Goal: Communication & Community: Share content

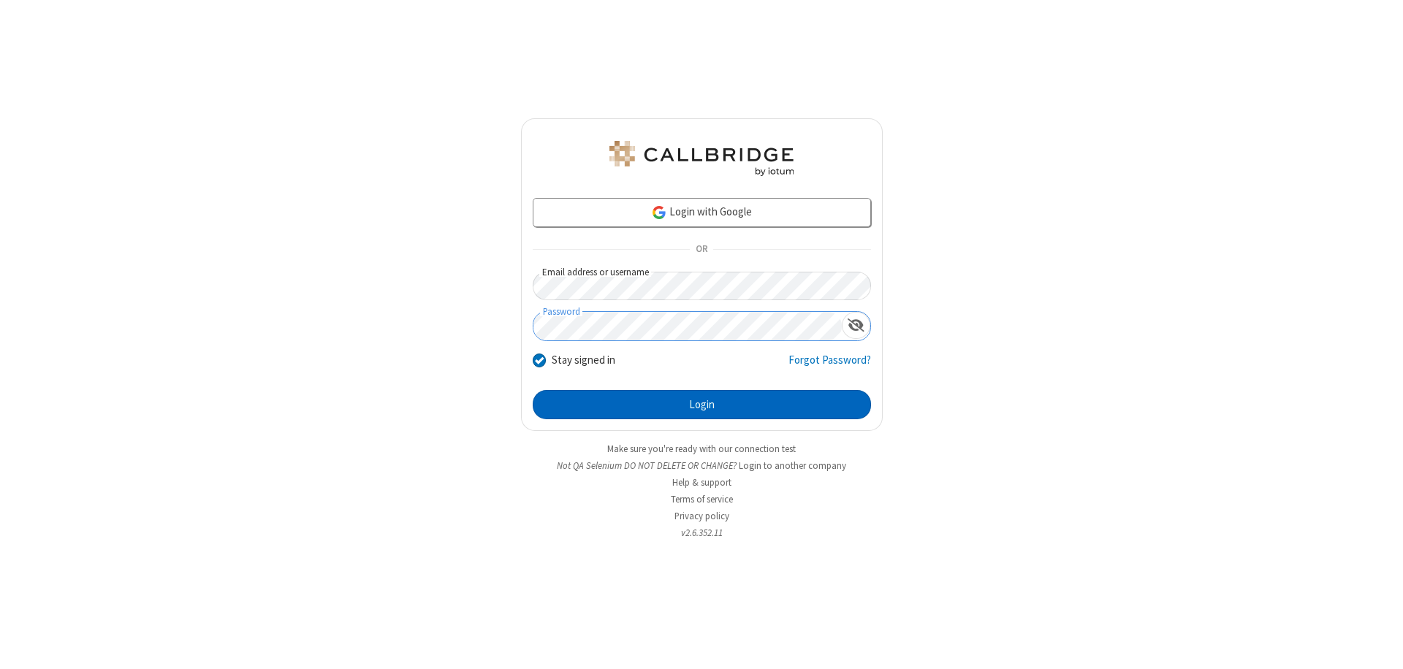
click at [702, 405] on button "Login" at bounding box center [702, 404] width 338 height 29
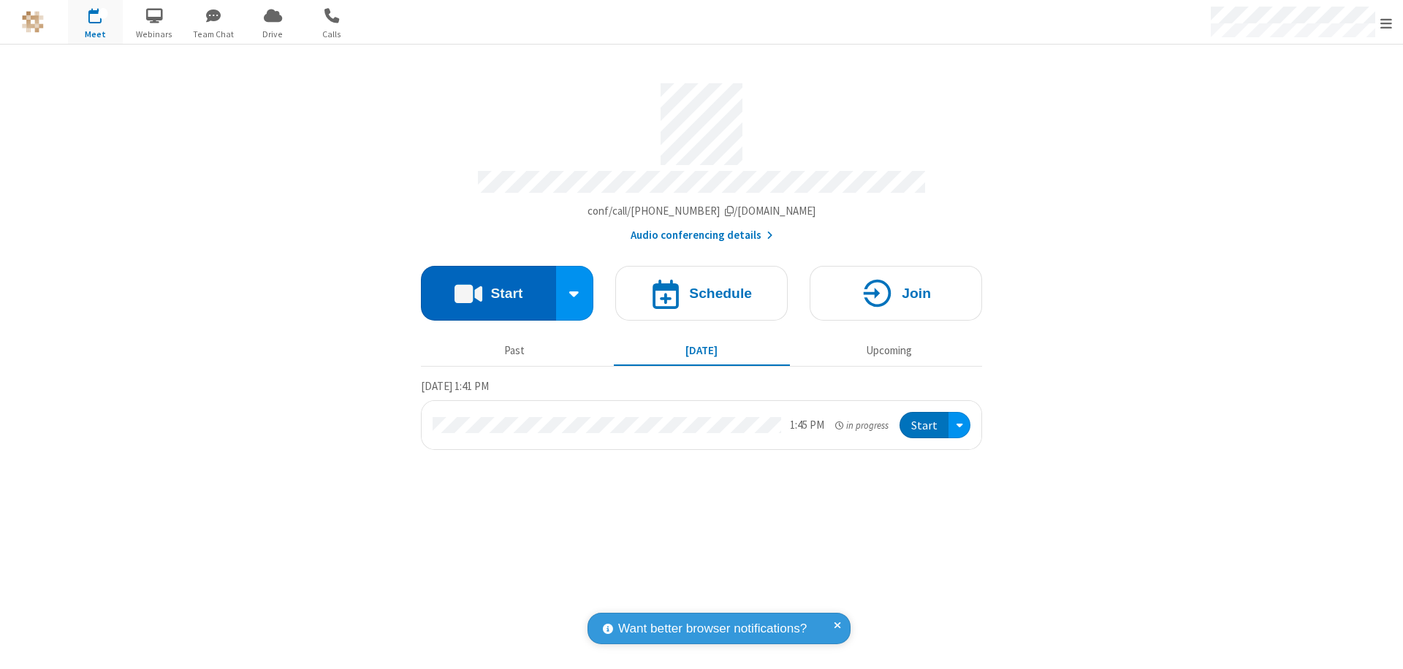
click at [488, 286] on button "Start" at bounding box center [488, 293] width 135 height 55
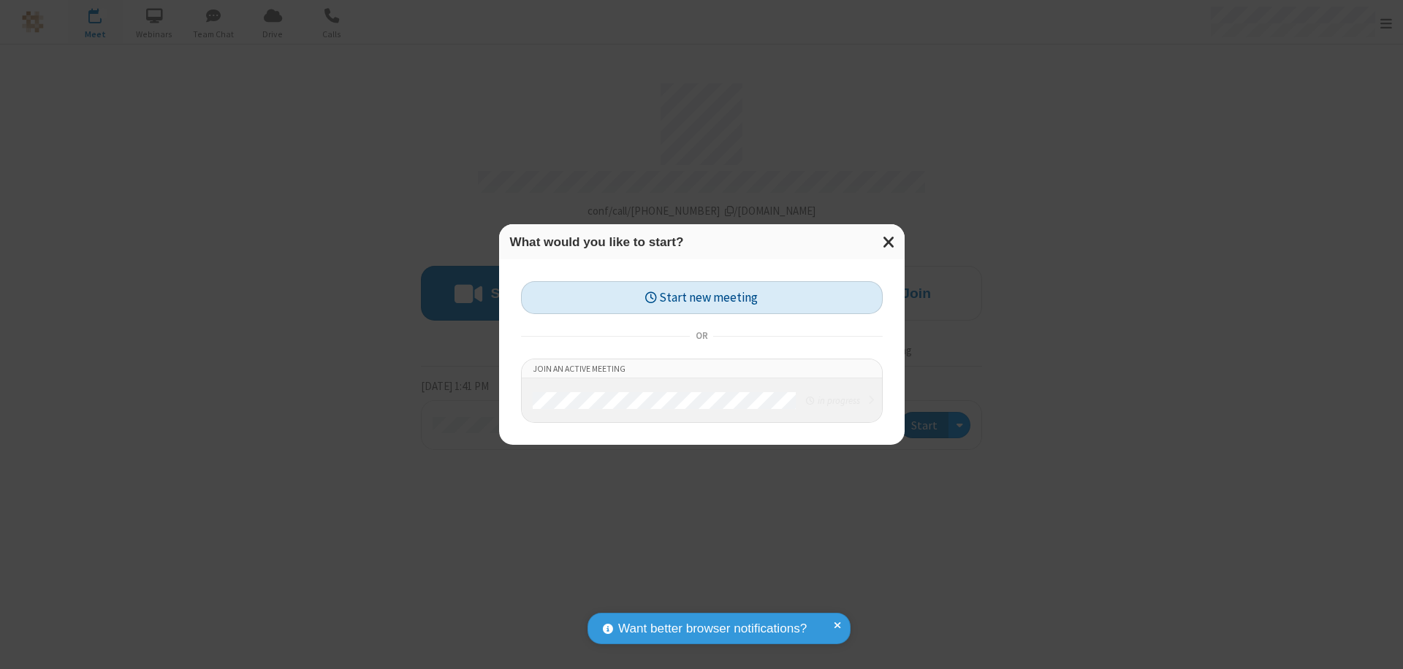
click at [702, 297] on button "Start new meeting" at bounding box center [702, 297] width 362 height 33
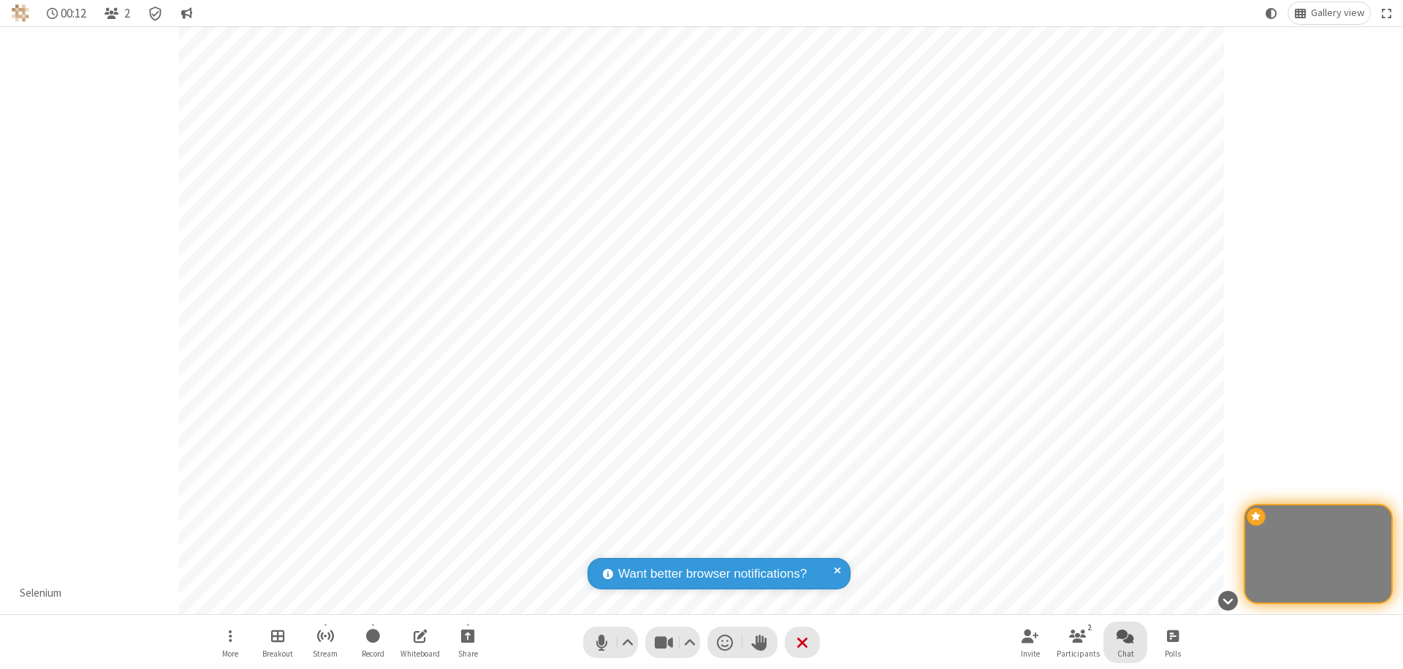
click at [1125, 636] on span "Open chat" at bounding box center [1126, 636] width 18 height 18
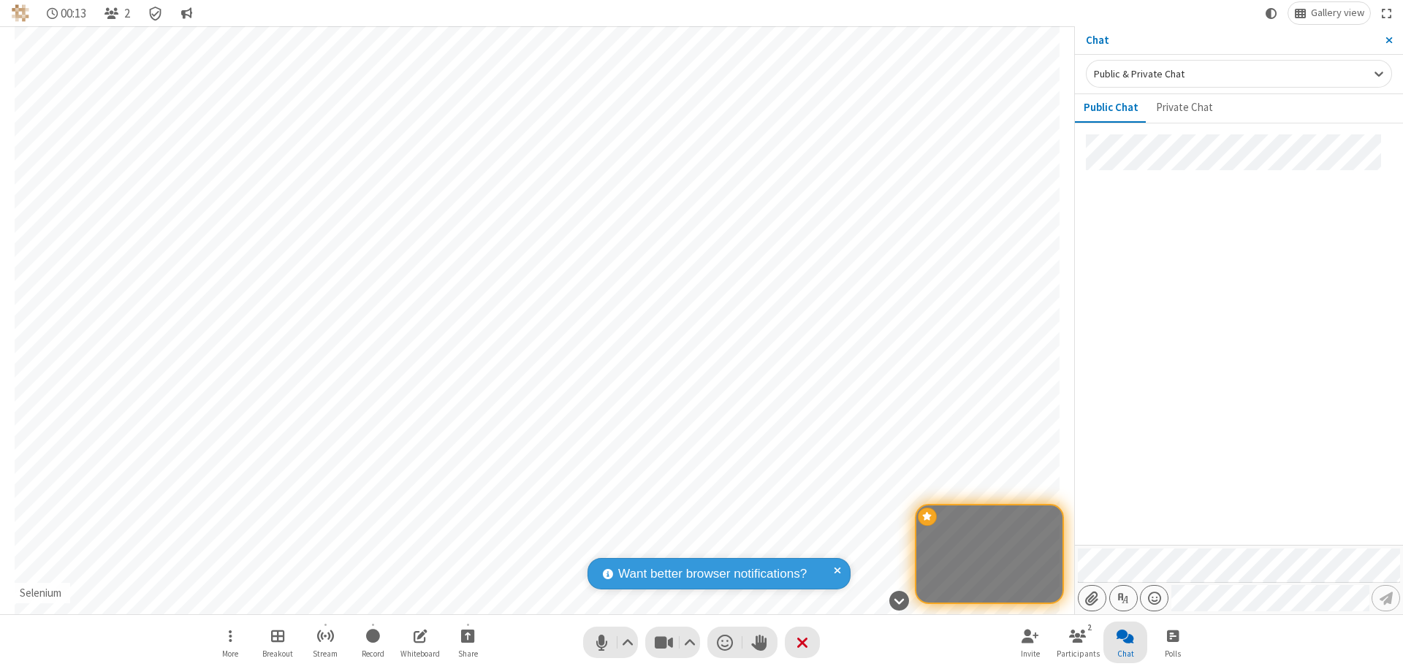
type input "C:\fakepath\doc_test.docx"
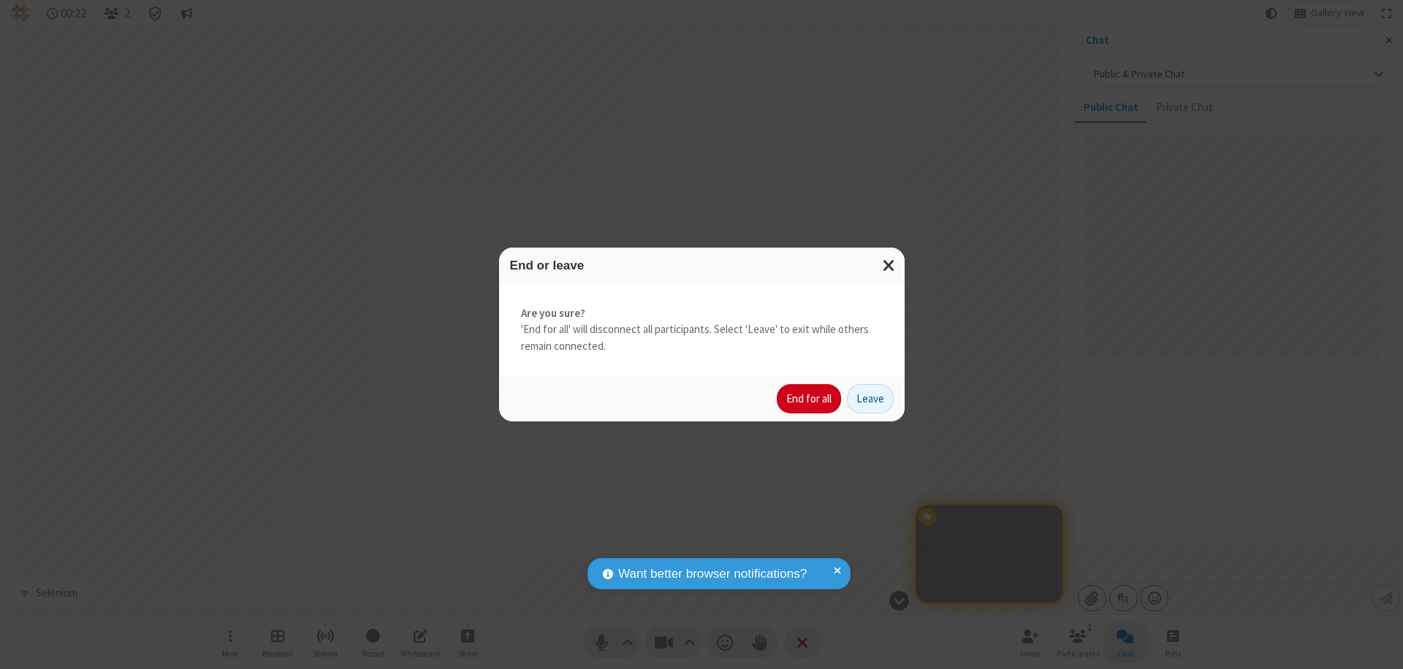
click at [810, 399] on button "End for all" at bounding box center [809, 398] width 64 height 29
